Goal: Complete application form: Complete application form

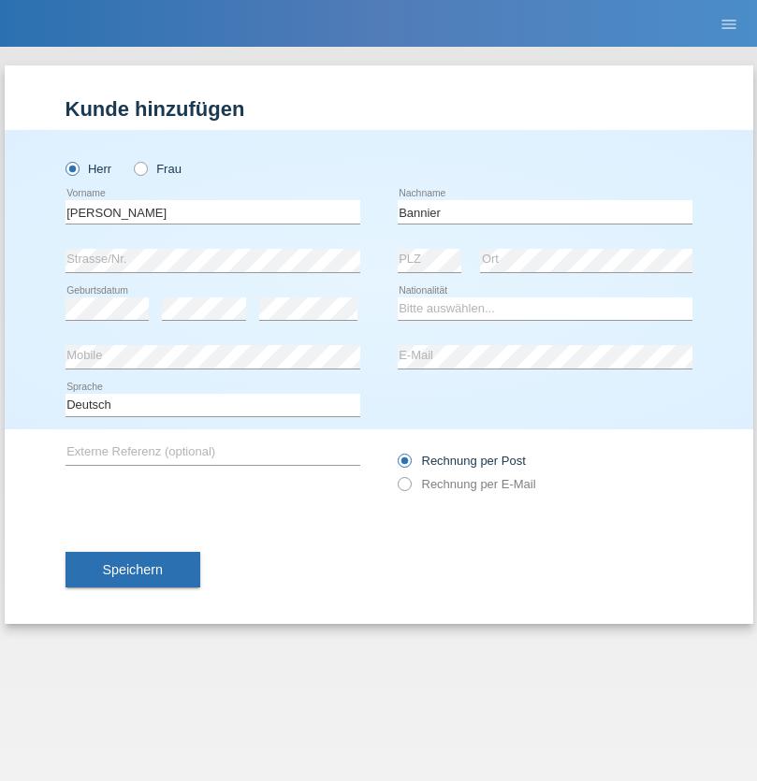
type input "Bannier"
select select "CH"
select select "en"
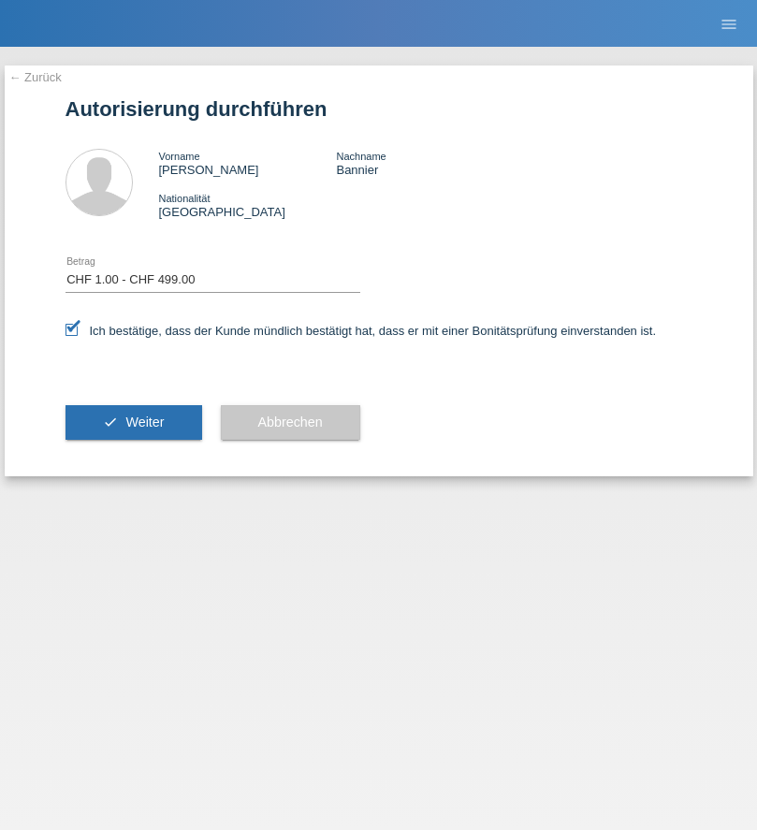
select select "1"
click at [133, 422] on span "Weiter" at bounding box center [144, 421] width 38 height 15
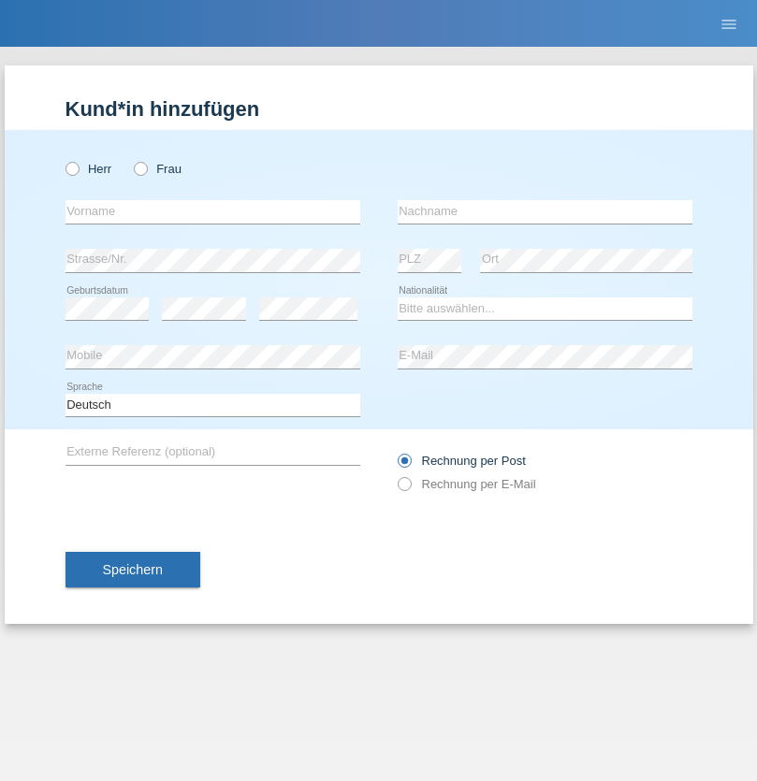
radio input "true"
click at [212, 211] on input "text" at bounding box center [212, 211] width 295 height 23
type input "firat"
click at [544, 211] on input "text" at bounding box center [544, 211] width 295 height 23
type input "kara"
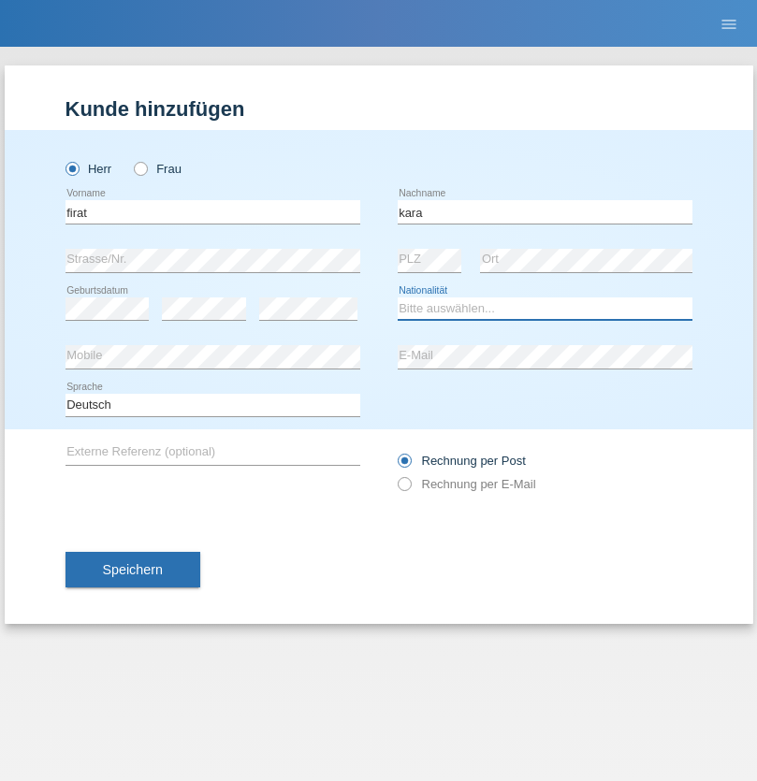
select select "CH"
